Goal: Task Accomplishment & Management: Complete application form

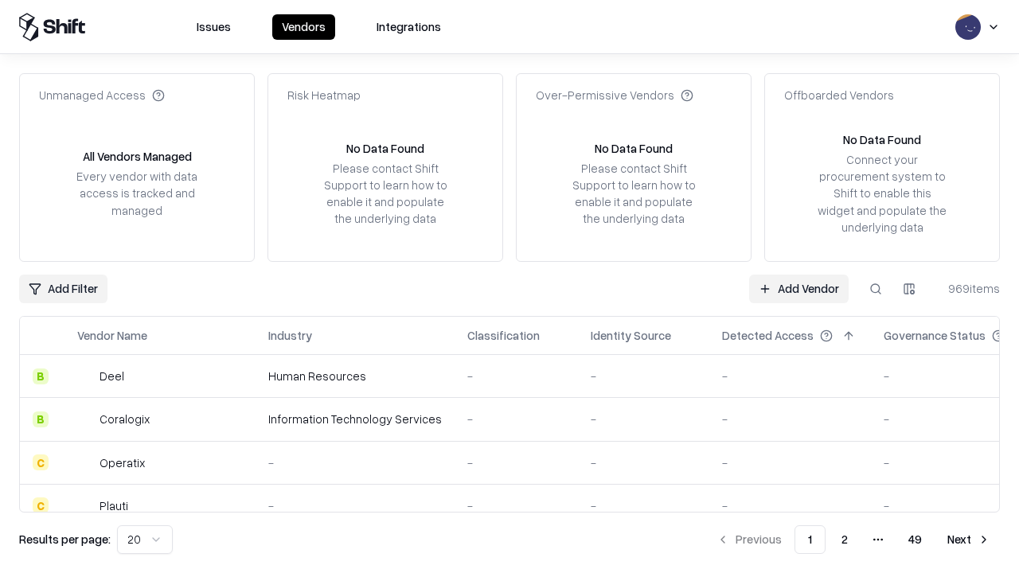
click at [799, 288] on link "Add Vendor" at bounding box center [799, 289] width 100 height 29
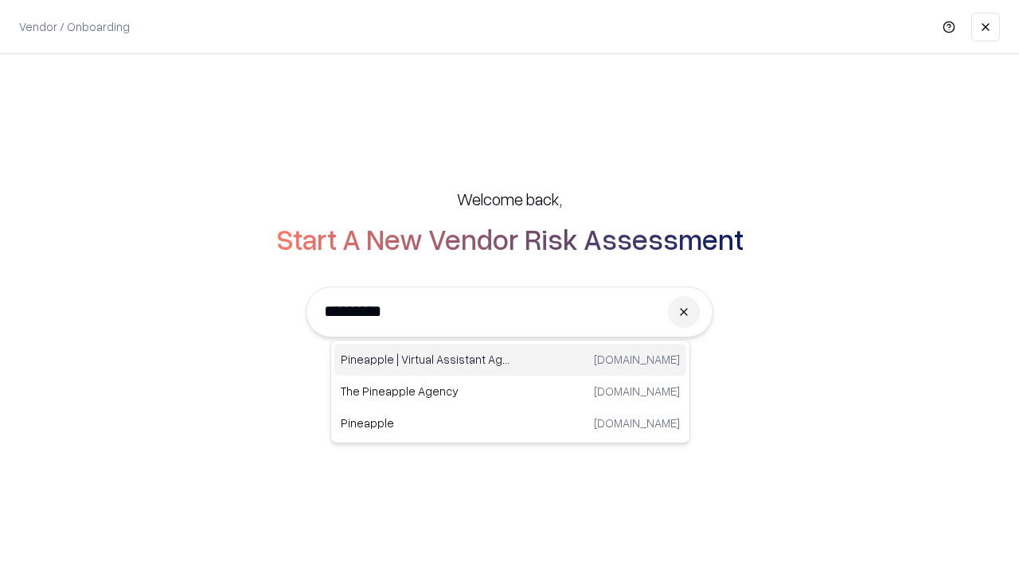
click at [510, 360] on div "Pineapple | Virtual Assistant Agency trypineapple.com" at bounding box center [510, 360] width 352 height 32
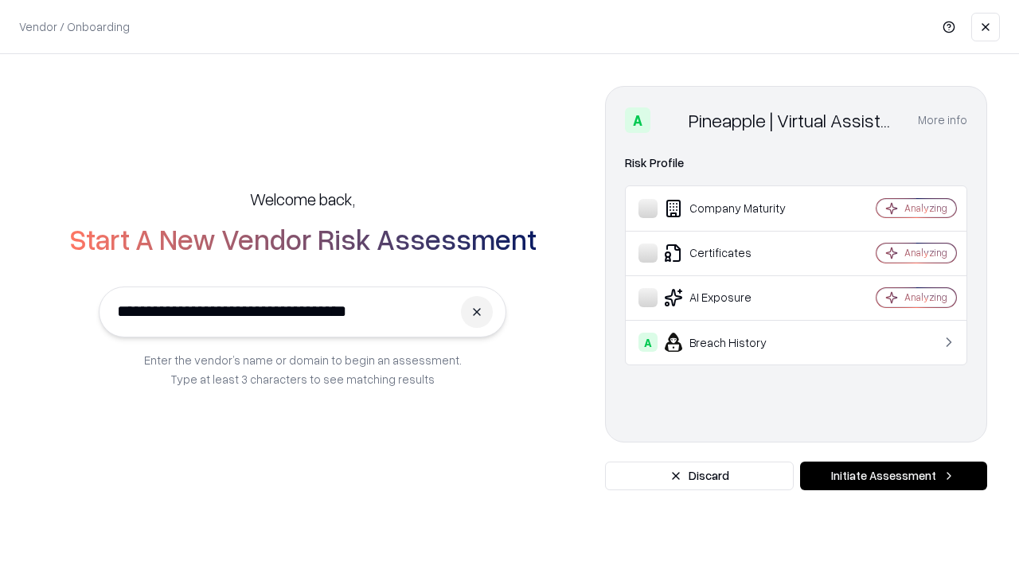
type input "**********"
click at [893, 476] on button "Initiate Assessment" at bounding box center [893, 476] width 187 height 29
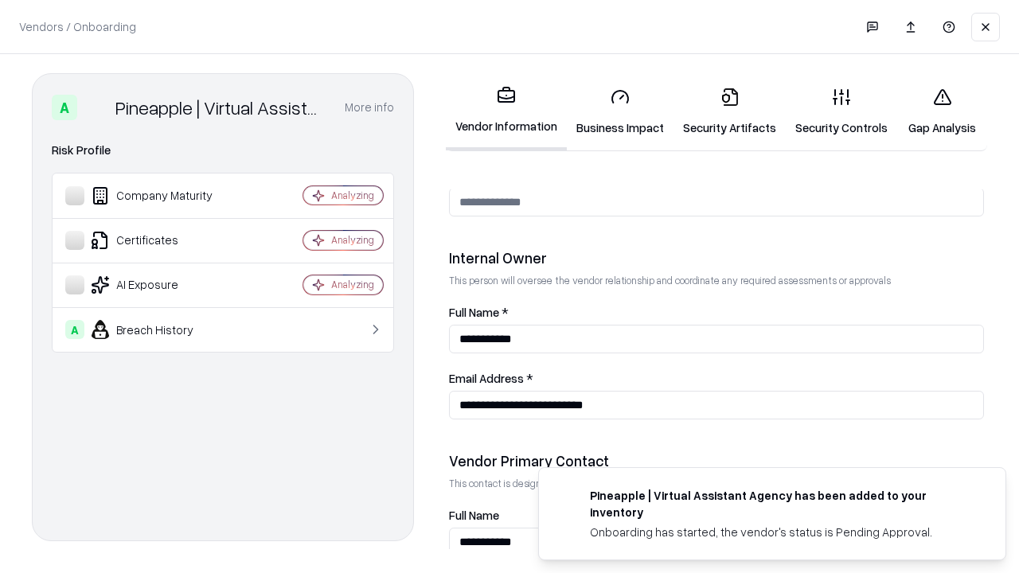
scroll to position [825, 0]
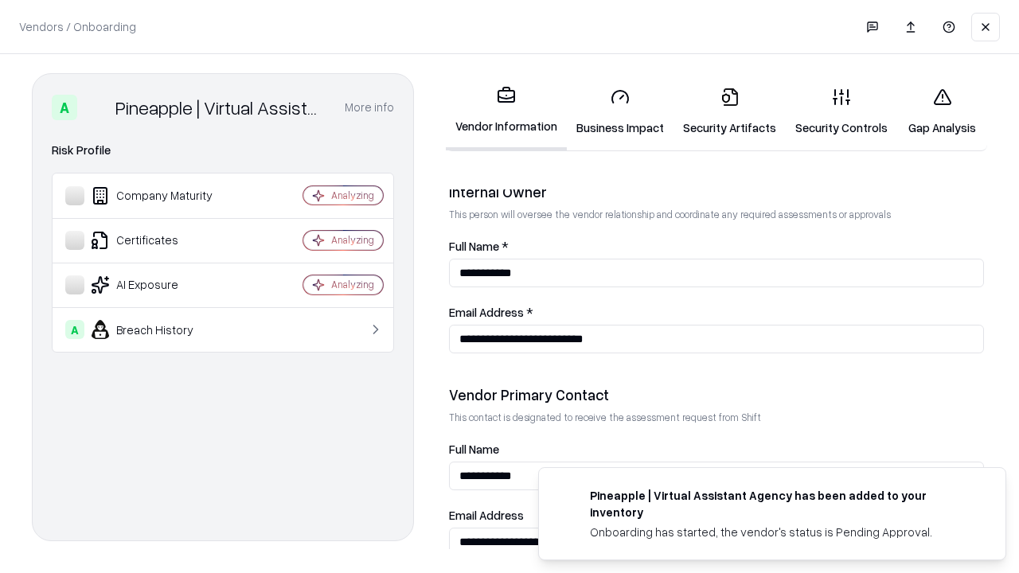
click at [620, 111] on link "Business Impact" at bounding box center [620, 112] width 107 height 74
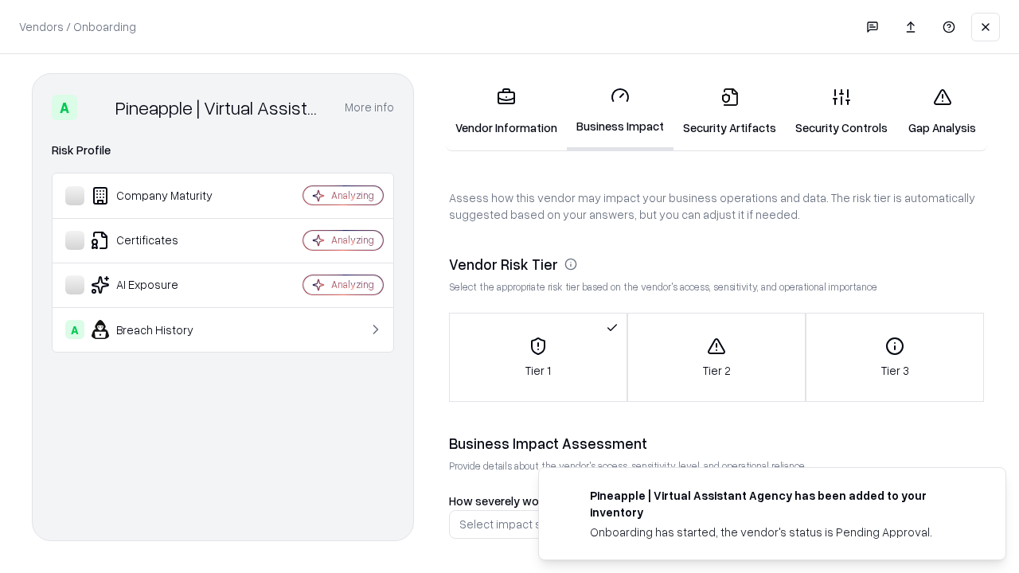
click at [729, 111] on link "Security Artifacts" at bounding box center [730, 112] width 112 height 74
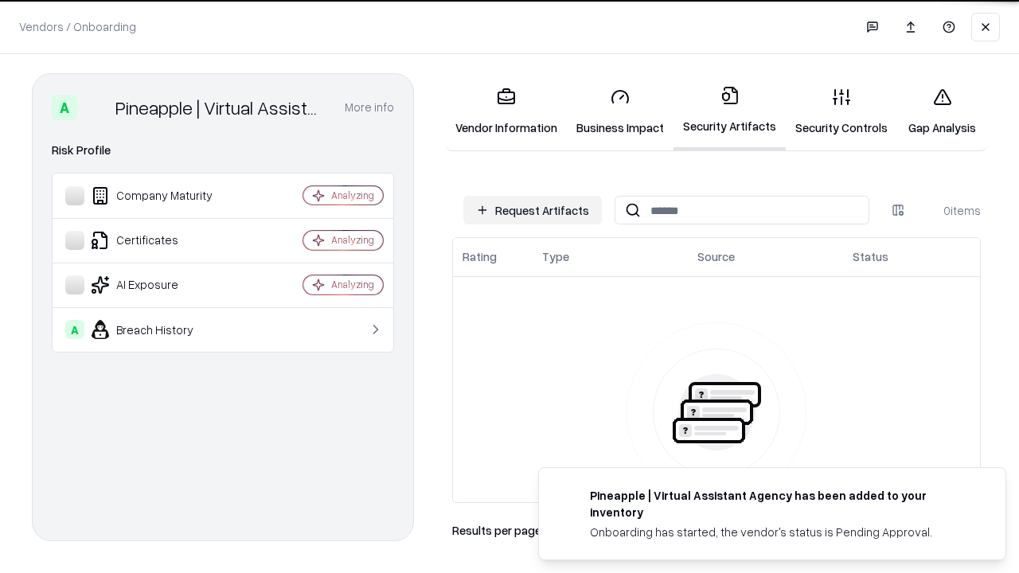
click at [533, 210] on button "Request Artifacts" at bounding box center [532, 210] width 139 height 29
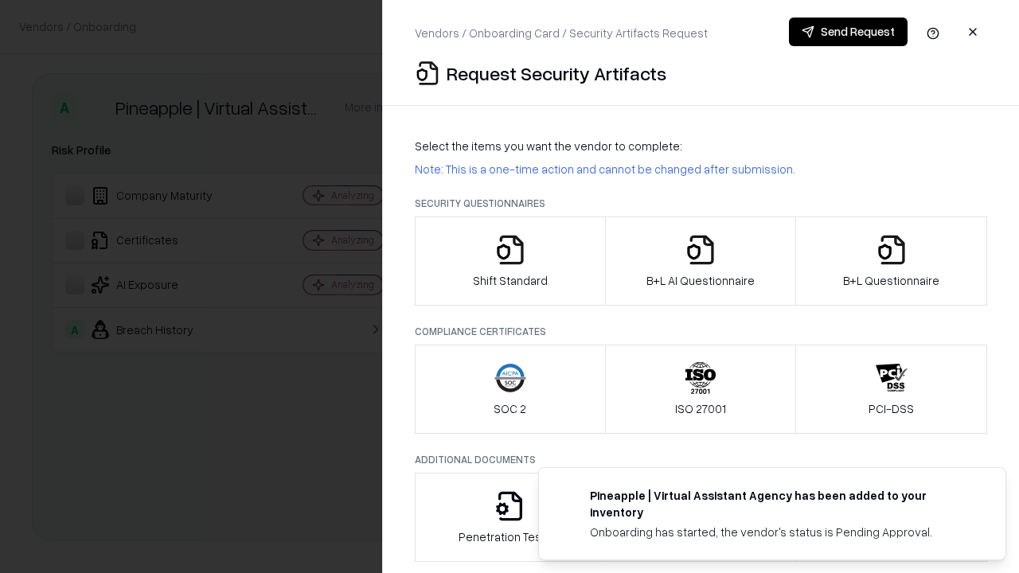
click at [510, 261] on icon "button" at bounding box center [510, 250] width 32 height 32
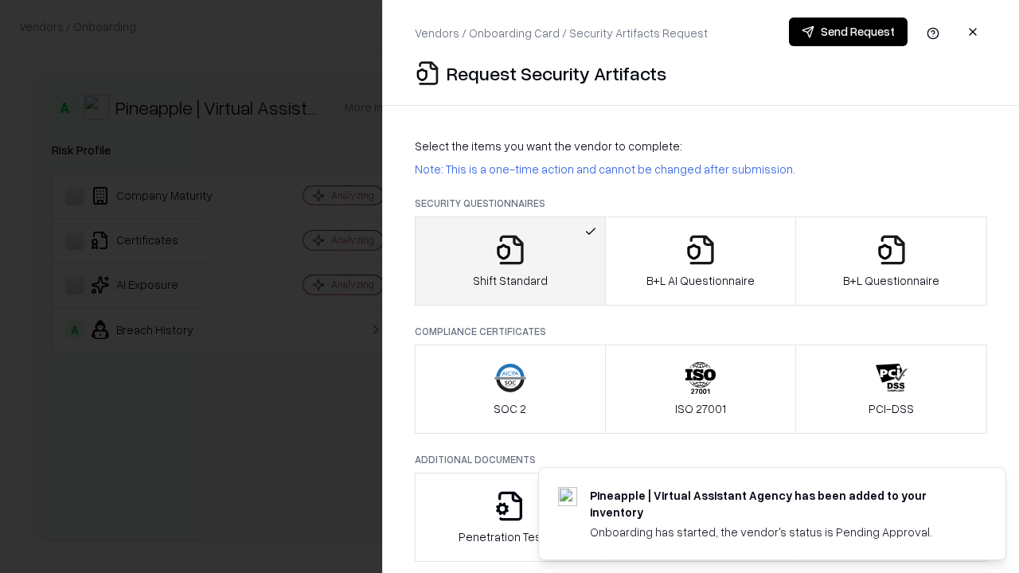
click at [848, 32] on button "Send Request" at bounding box center [848, 32] width 119 height 29
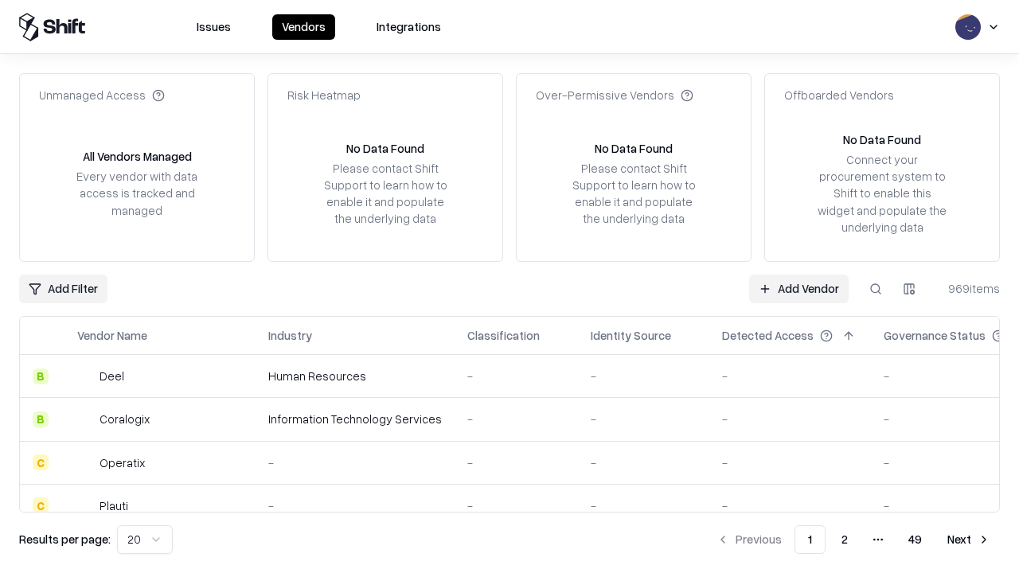
click at [876, 288] on button at bounding box center [876, 289] width 29 height 29
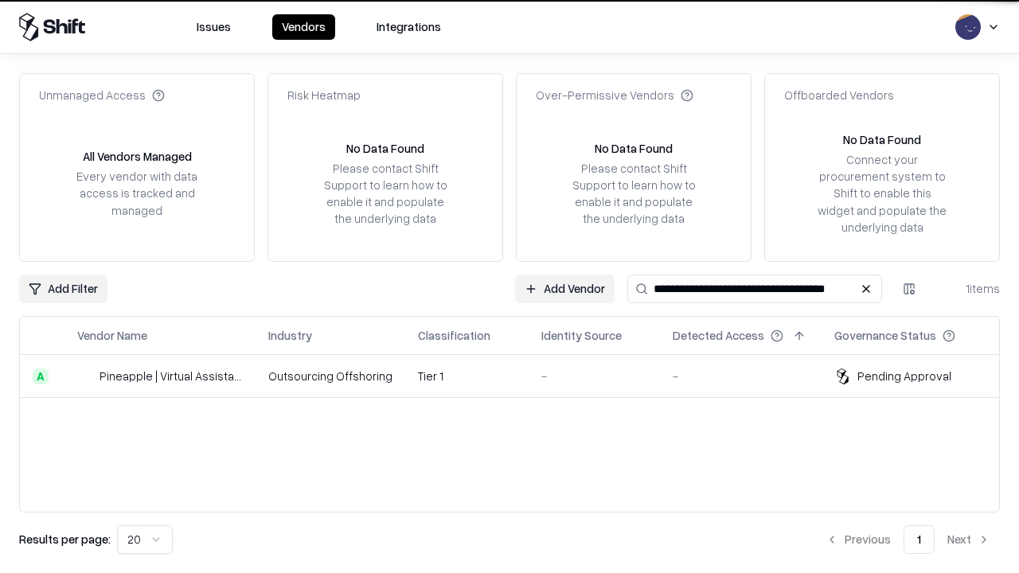
type input "**********"
click at [519, 376] on td "Tier 1" at bounding box center [466, 376] width 123 height 43
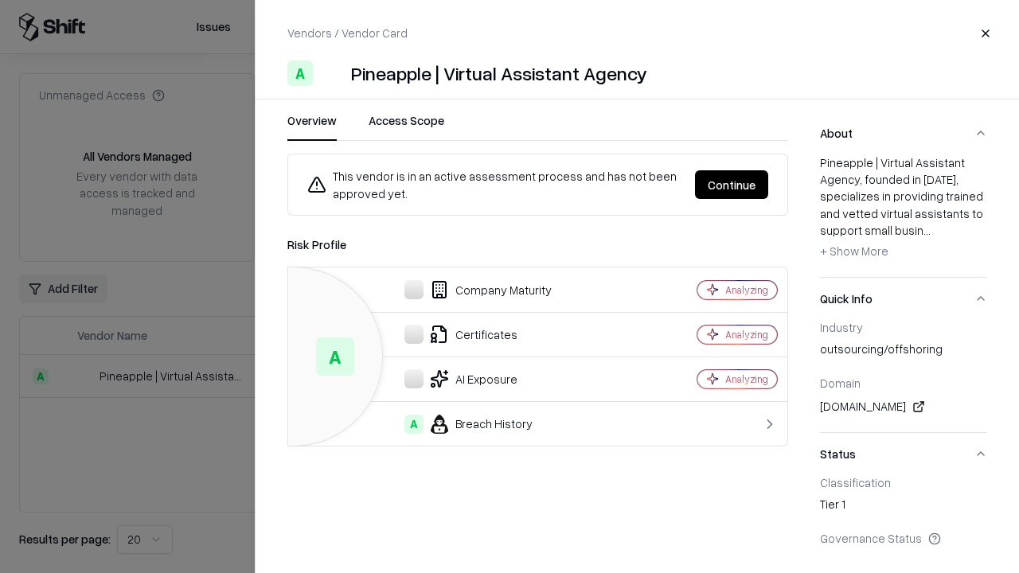
click at [732, 185] on button "Continue" at bounding box center [731, 184] width 73 height 29
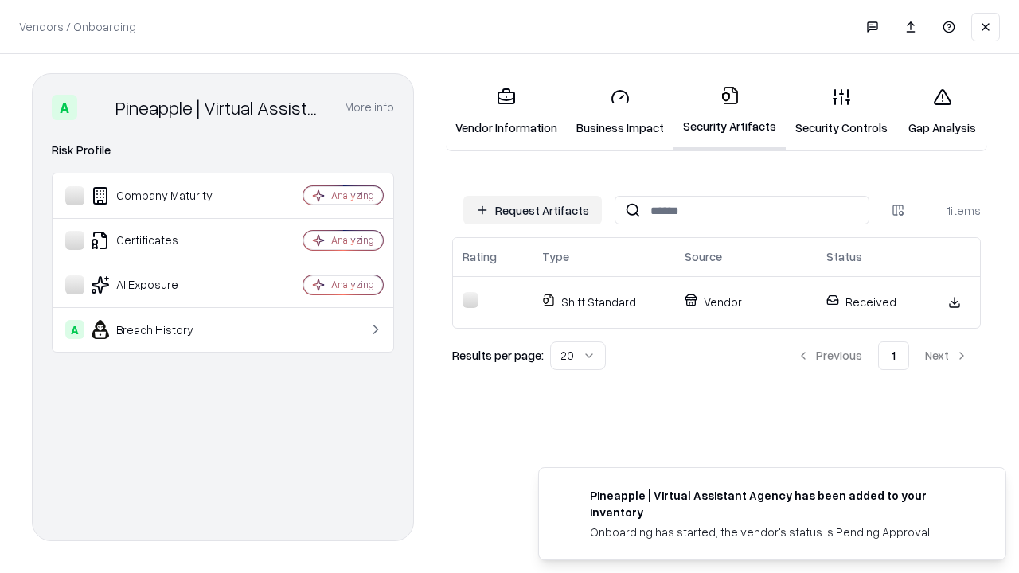
click at [842, 111] on link "Security Controls" at bounding box center [841, 112] width 111 height 74
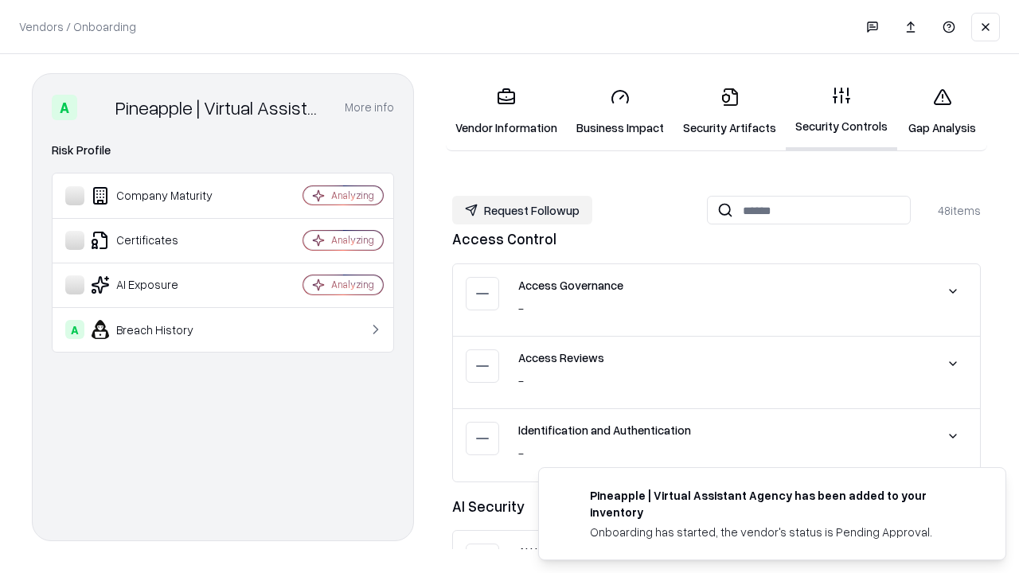
click at [522, 210] on button "Request Followup" at bounding box center [522, 210] width 140 height 29
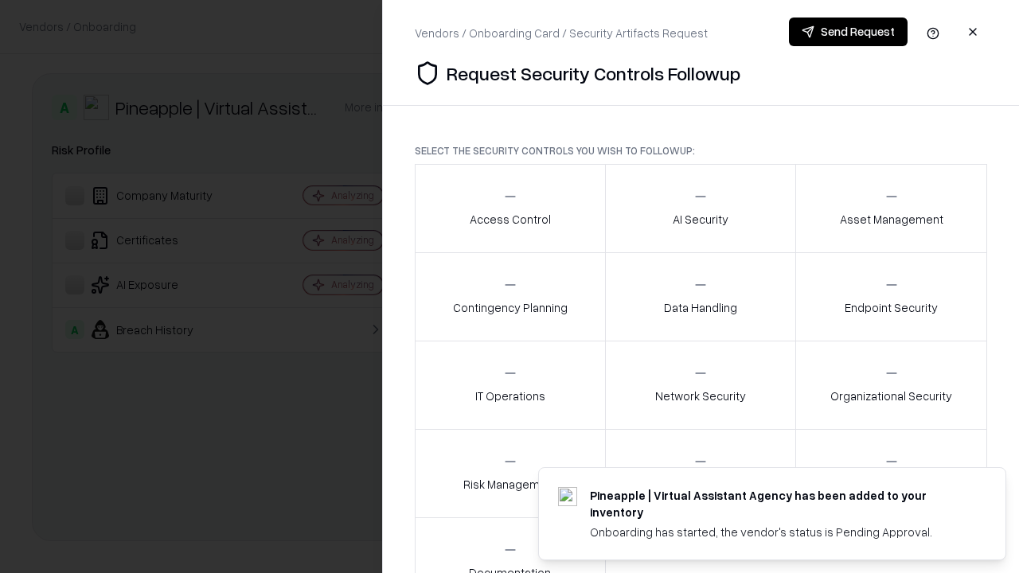
click at [510, 209] on div "Access Control" at bounding box center [510, 208] width 81 height 39
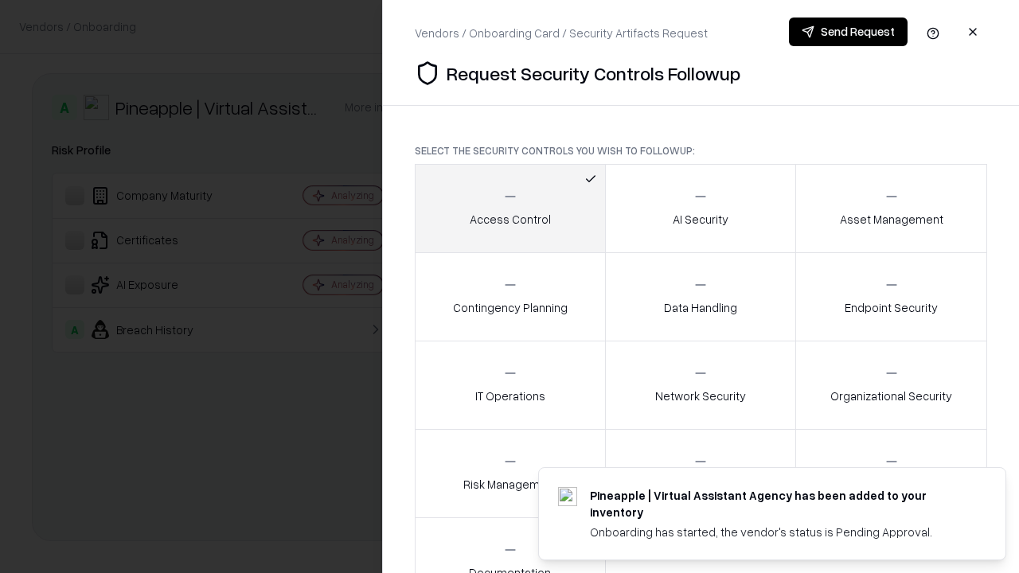
click at [848, 32] on button "Send Request" at bounding box center [848, 32] width 119 height 29
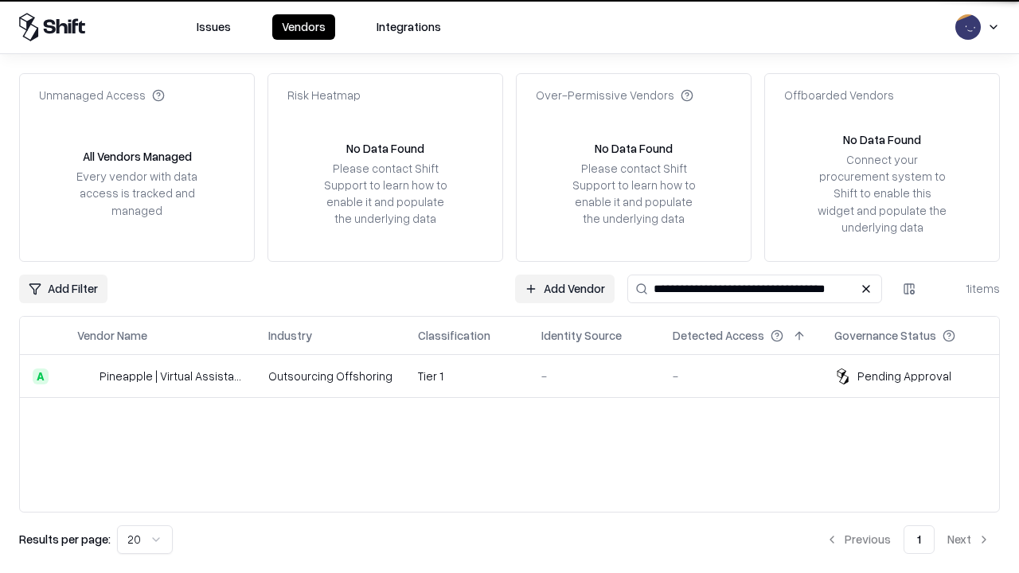
type input "**********"
click at [519, 376] on td "Tier 1" at bounding box center [466, 376] width 123 height 43
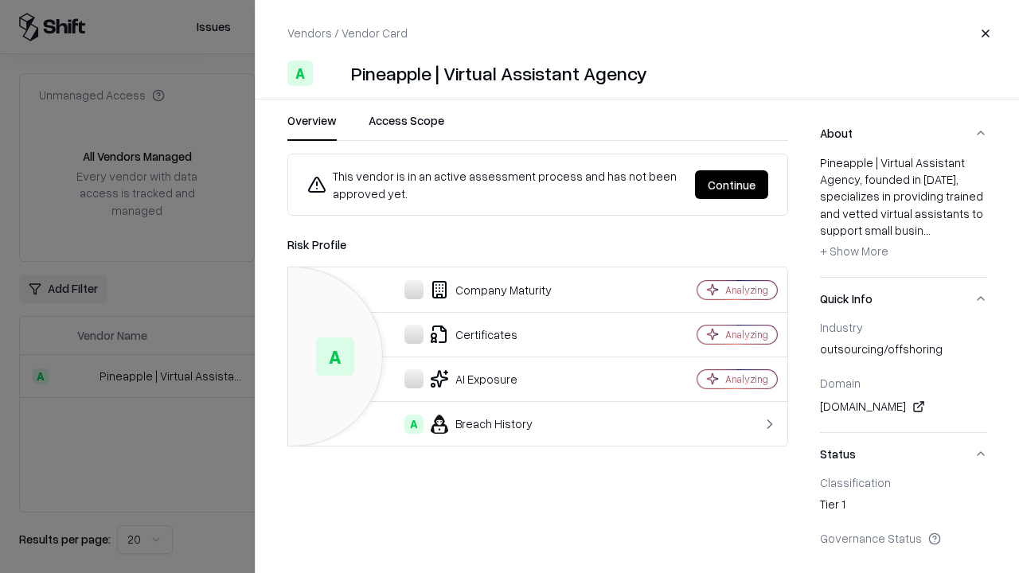
click at [732, 185] on button "Continue" at bounding box center [731, 184] width 73 height 29
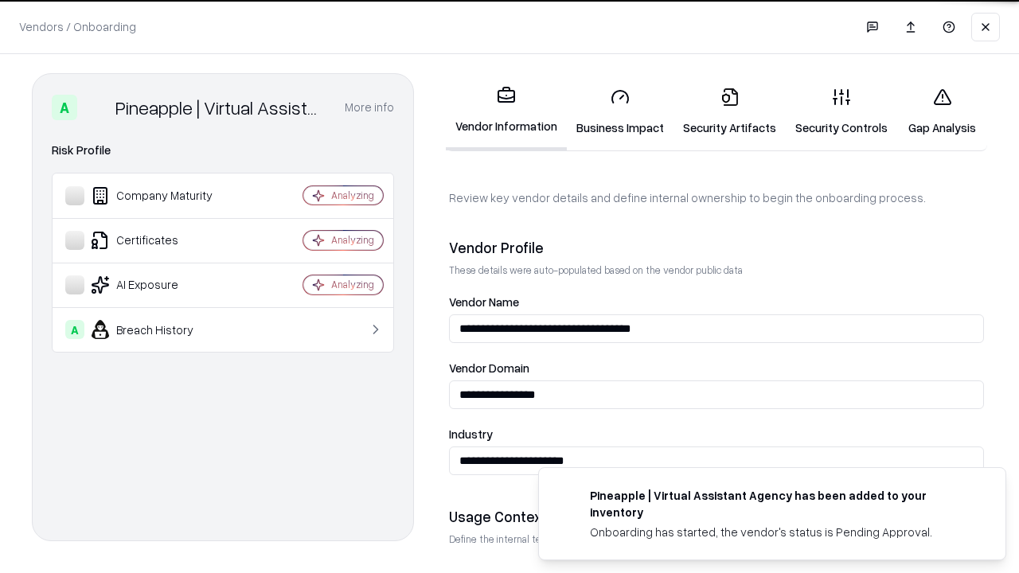
click at [942, 111] on link "Gap Analysis" at bounding box center [942, 112] width 90 height 74
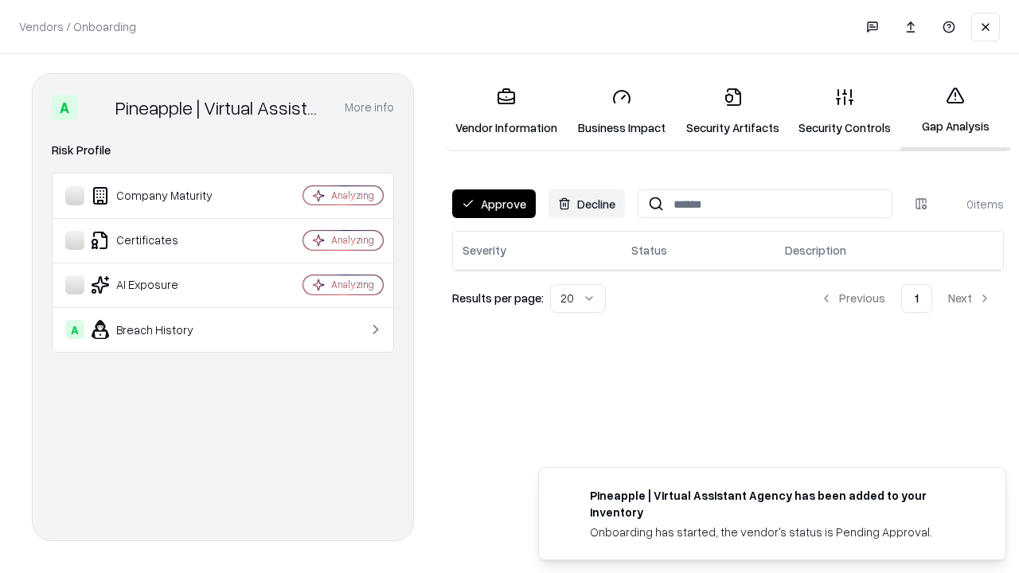
click at [494, 204] on button "Approve" at bounding box center [494, 204] width 84 height 29
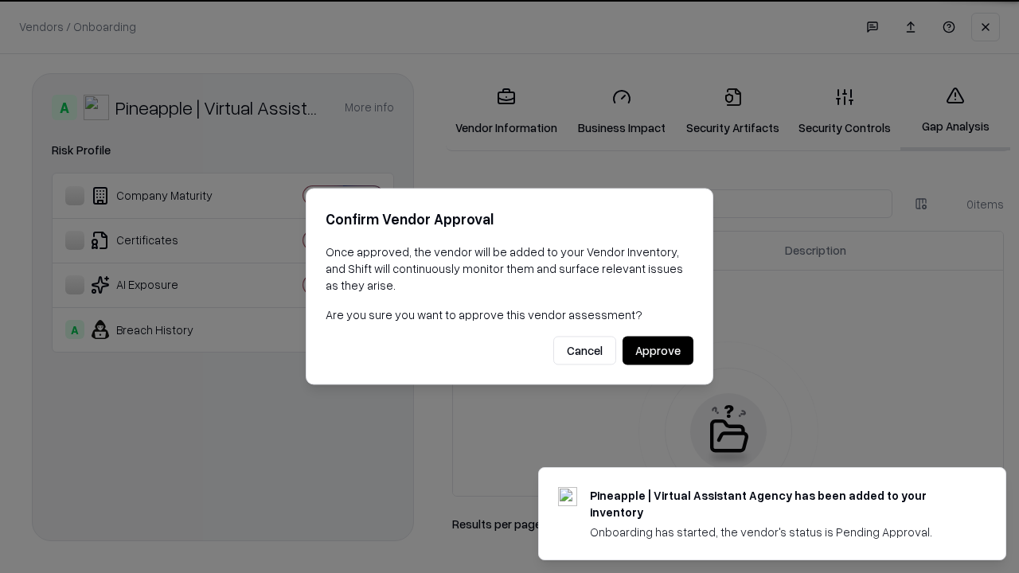
click at [658, 350] on button "Approve" at bounding box center [658, 351] width 71 height 29
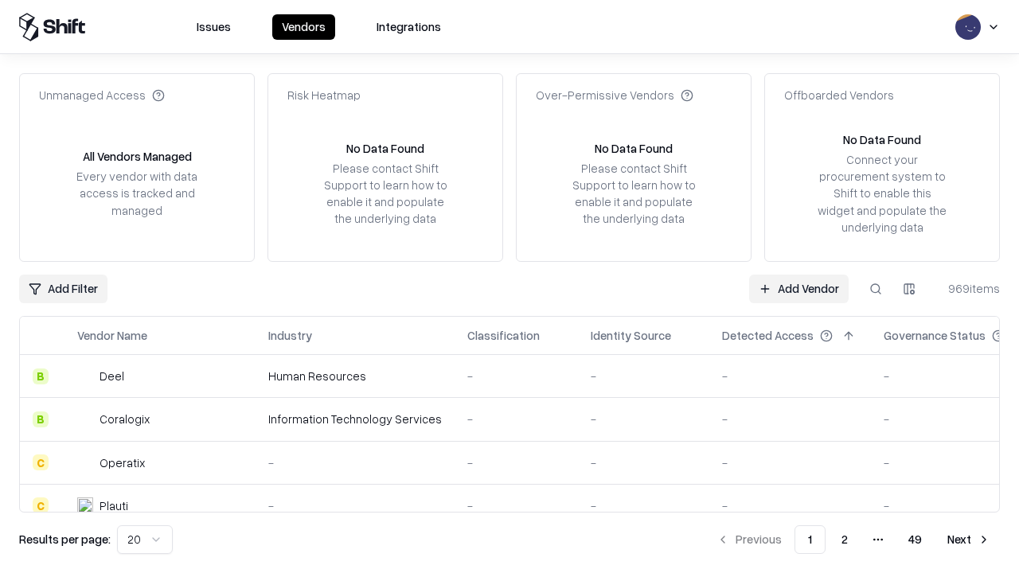
type input "**********"
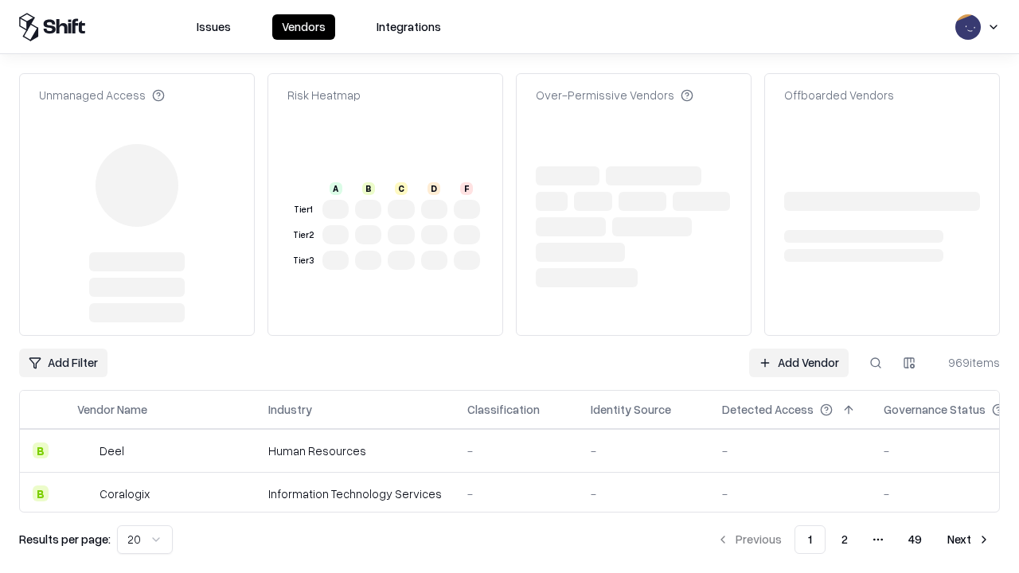
click at [799, 349] on link "Add Vendor" at bounding box center [799, 363] width 100 height 29
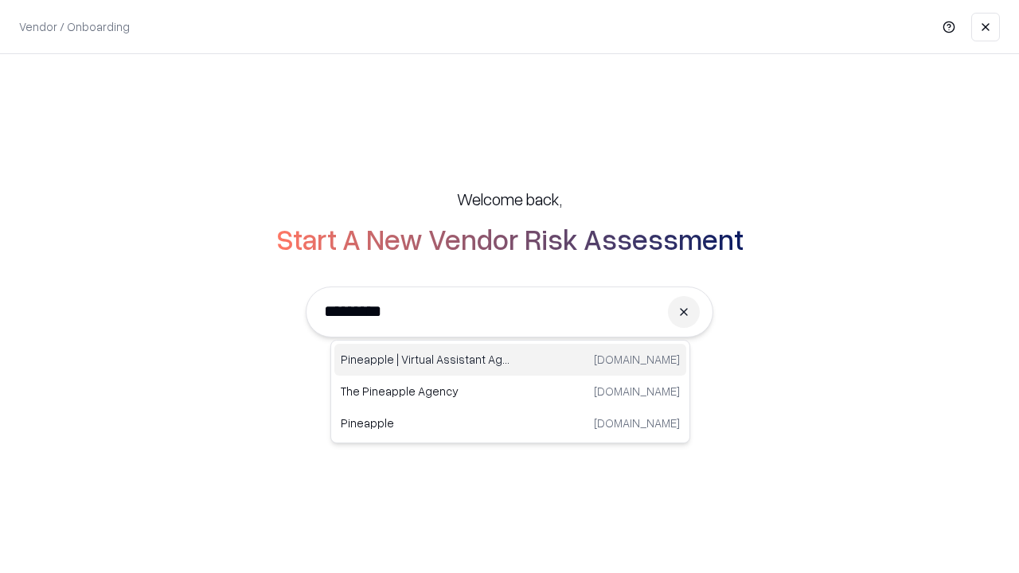
click at [510, 360] on div "Pineapple | Virtual Assistant Agency trypineapple.com" at bounding box center [510, 360] width 352 height 32
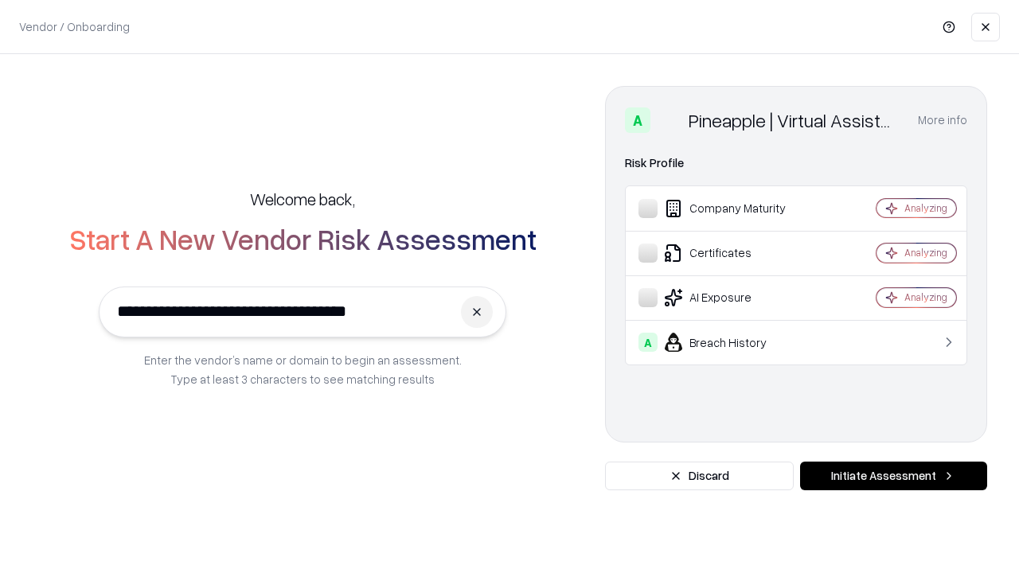
type input "**********"
click at [893, 476] on button "Initiate Assessment" at bounding box center [893, 476] width 187 height 29
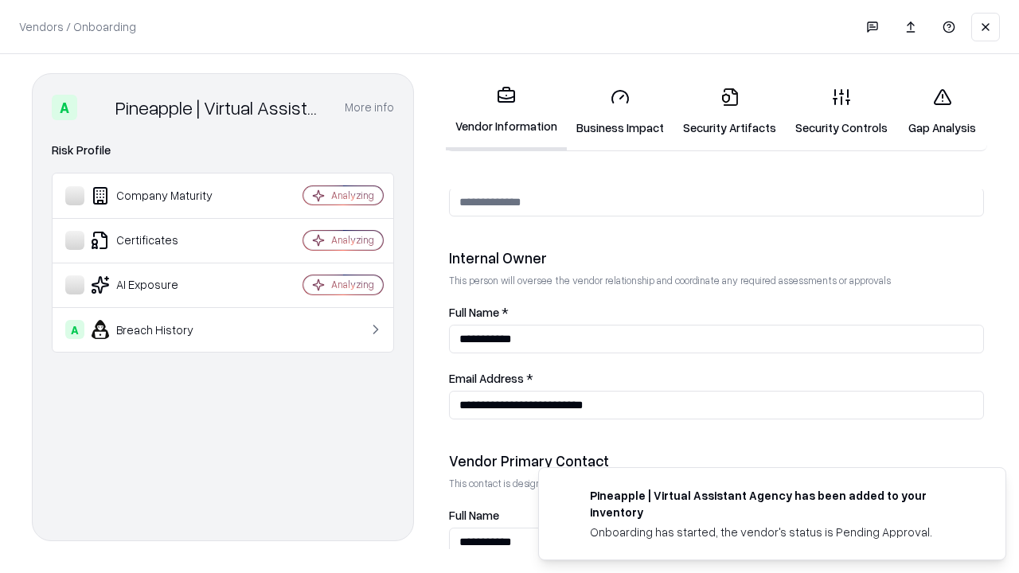
scroll to position [825, 0]
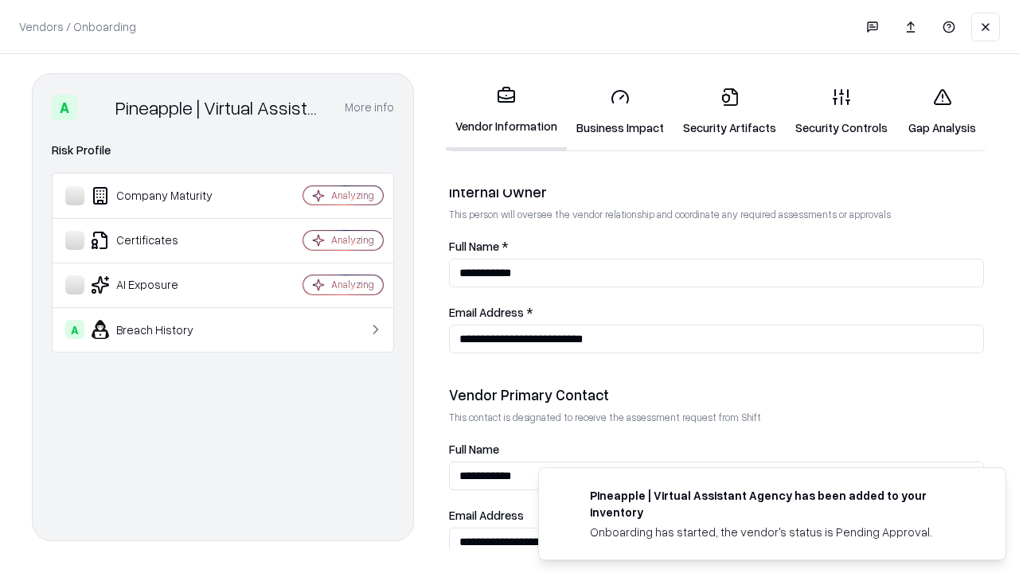
click at [942, 111] on link "Gap Analysis" at bounding box center [942, 112] width 90 height 74
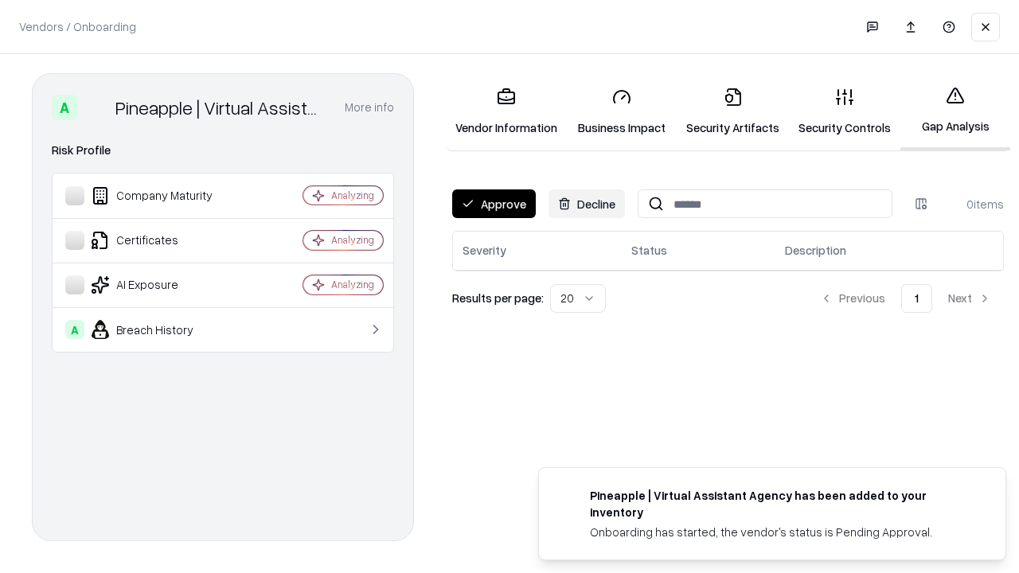
click at [494, 204] on button "Approve" at bounding box center [494, 204] width 84 height 29
